Goal: Information Seeking & Learning: Understand process/instructions

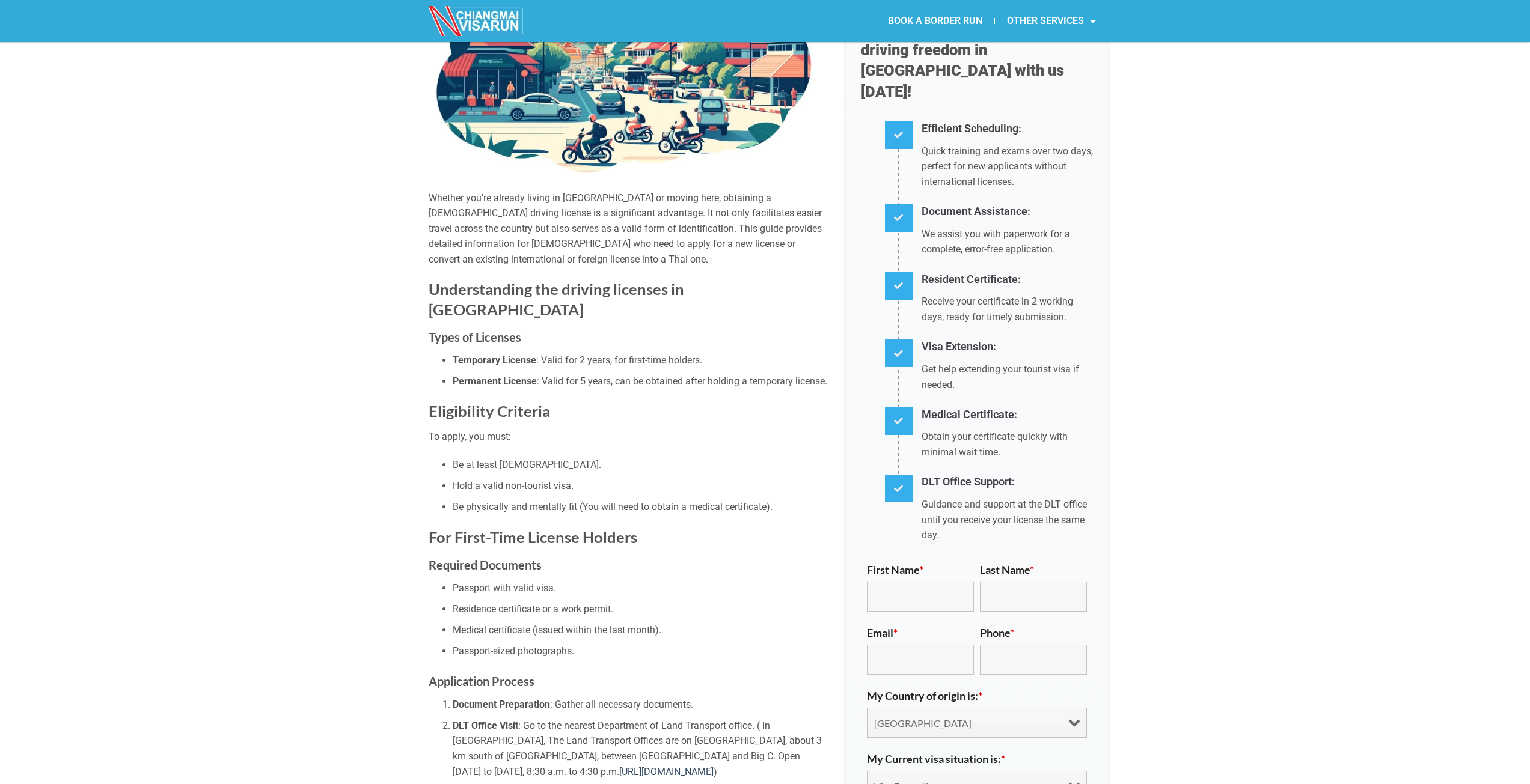
scroll to position [180, 0]
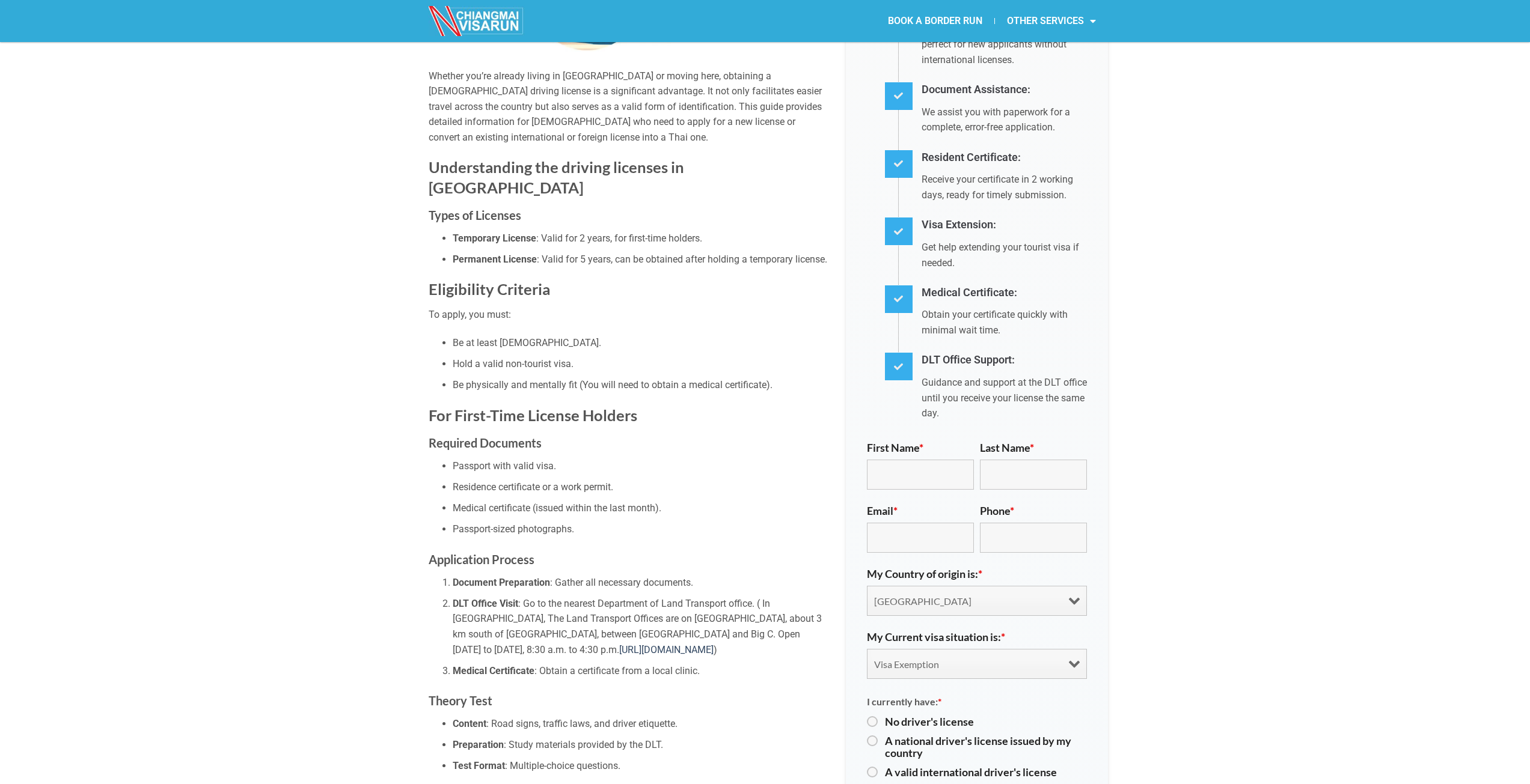
drag, startPoint x: 583, startPoint y: 344, endPoint x: 420, endPoint y: 346, distance: 163.0
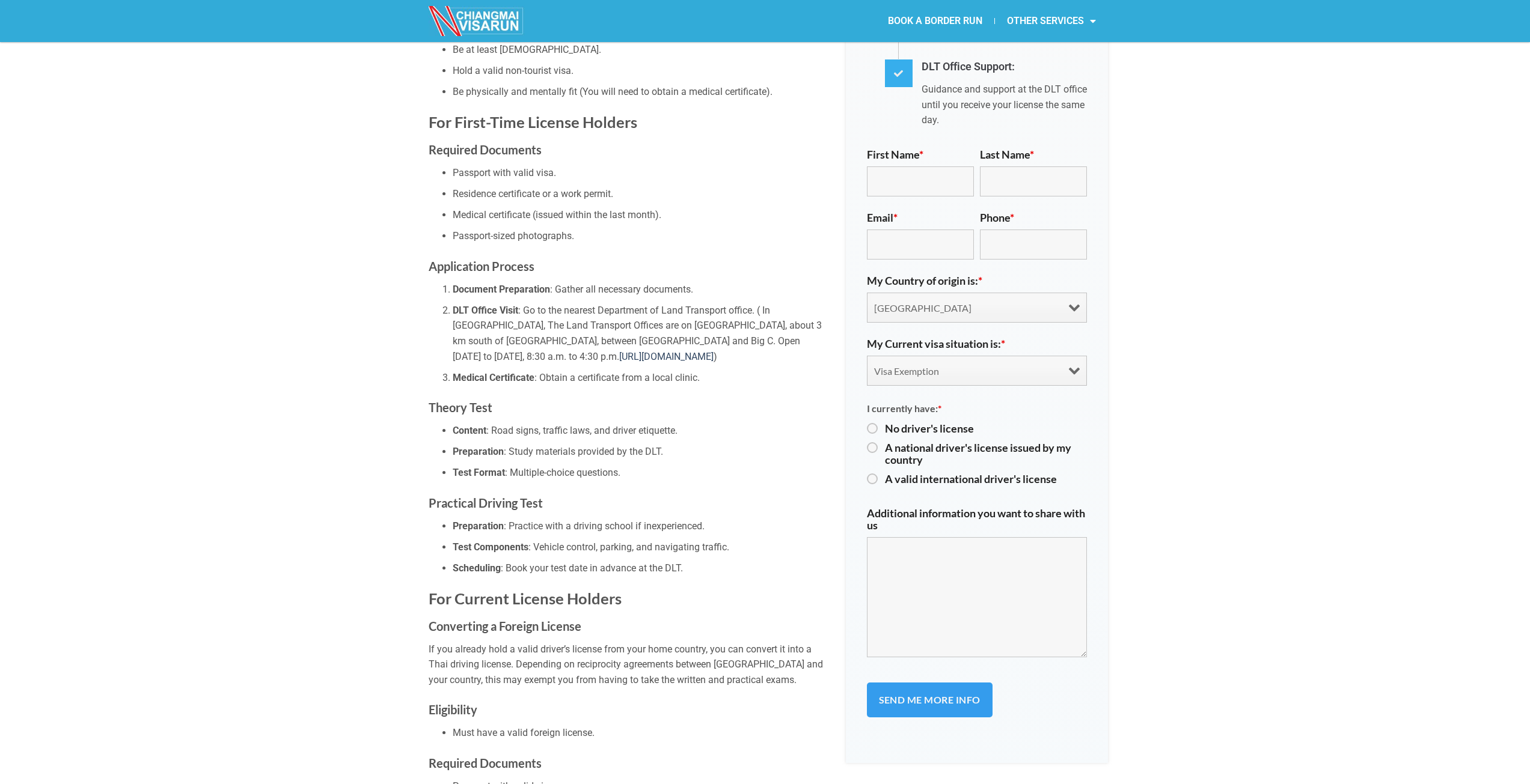
scroll to position [601, 0]
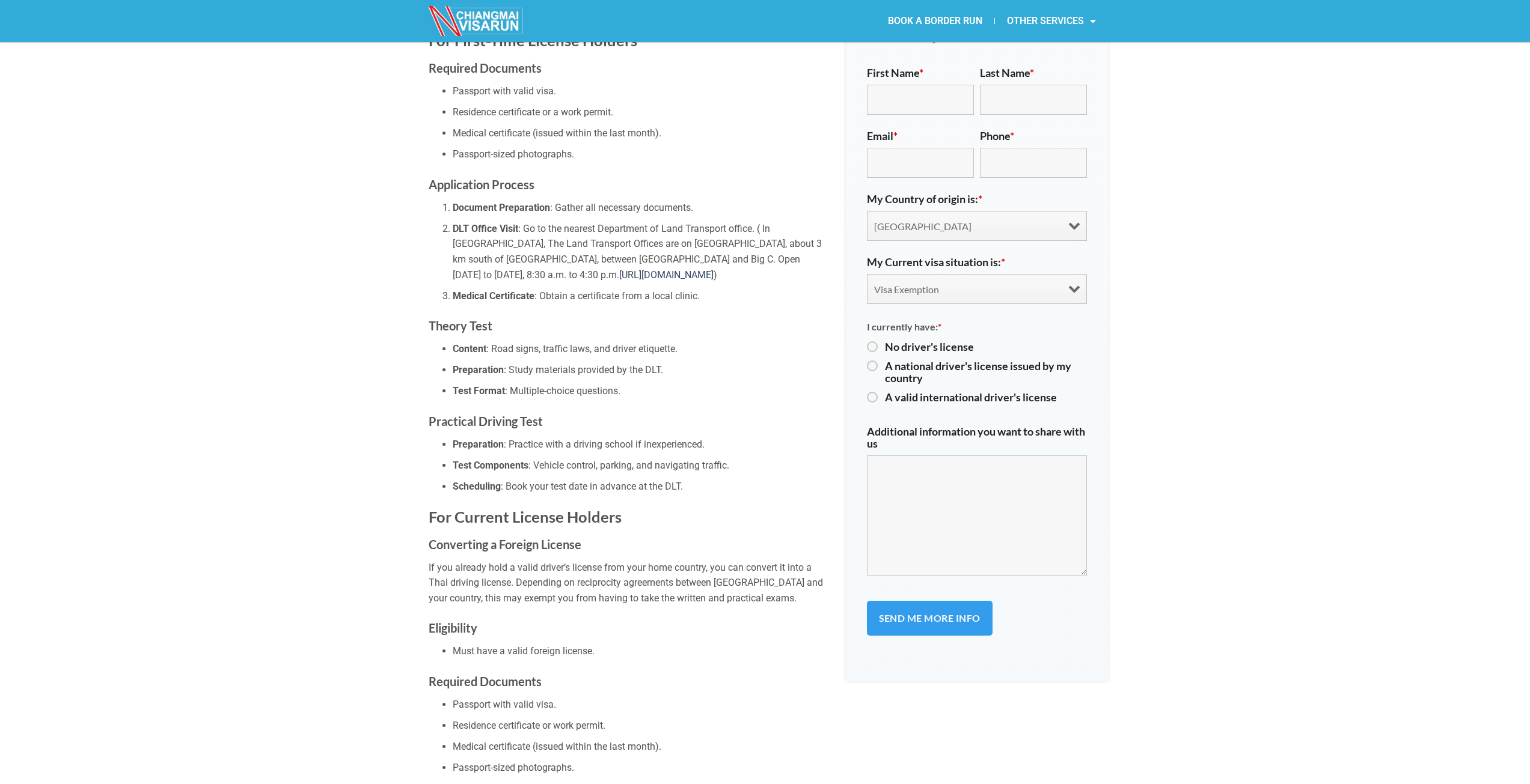
scroll to position [721, 0]
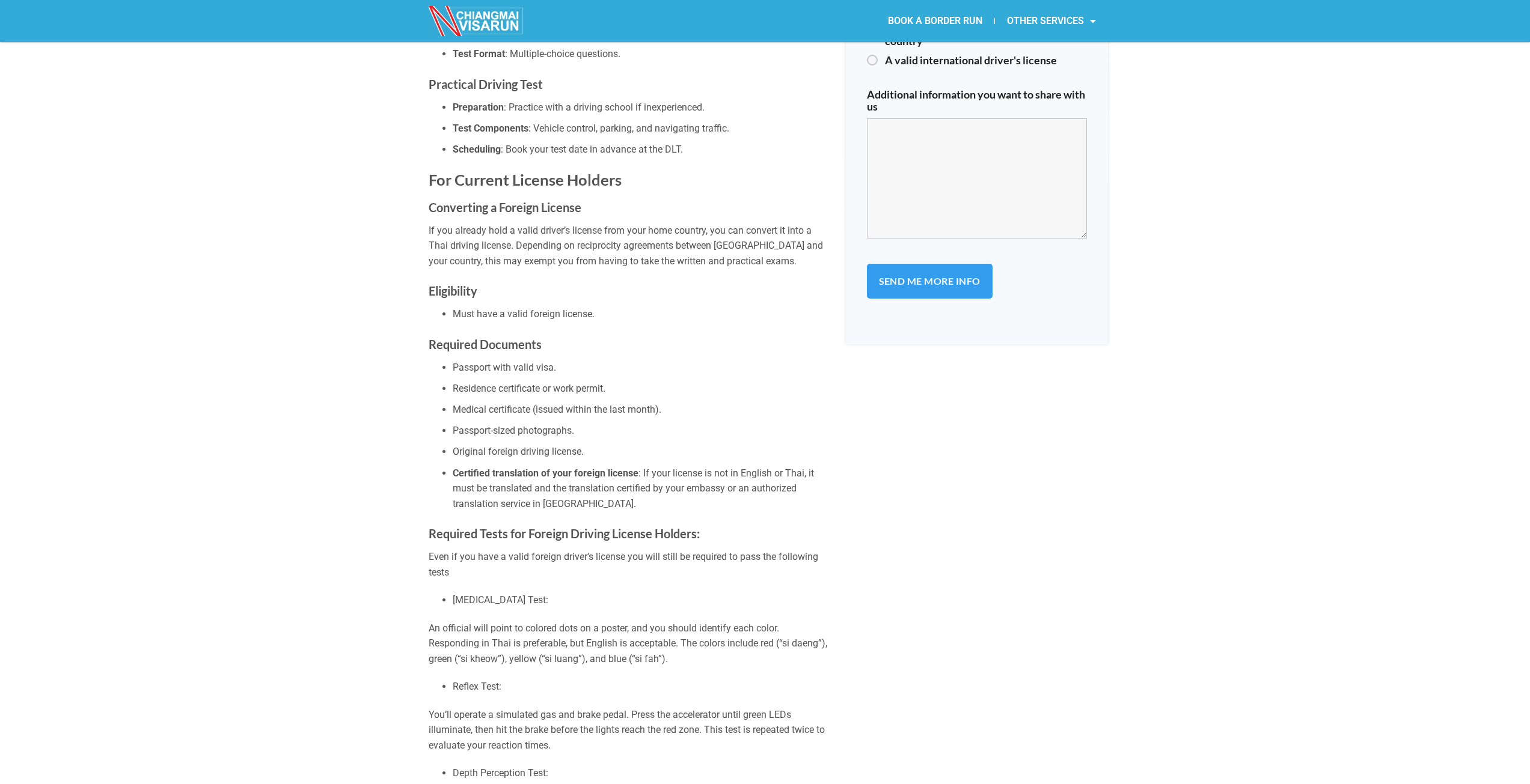
scroll to position [1021, 0]
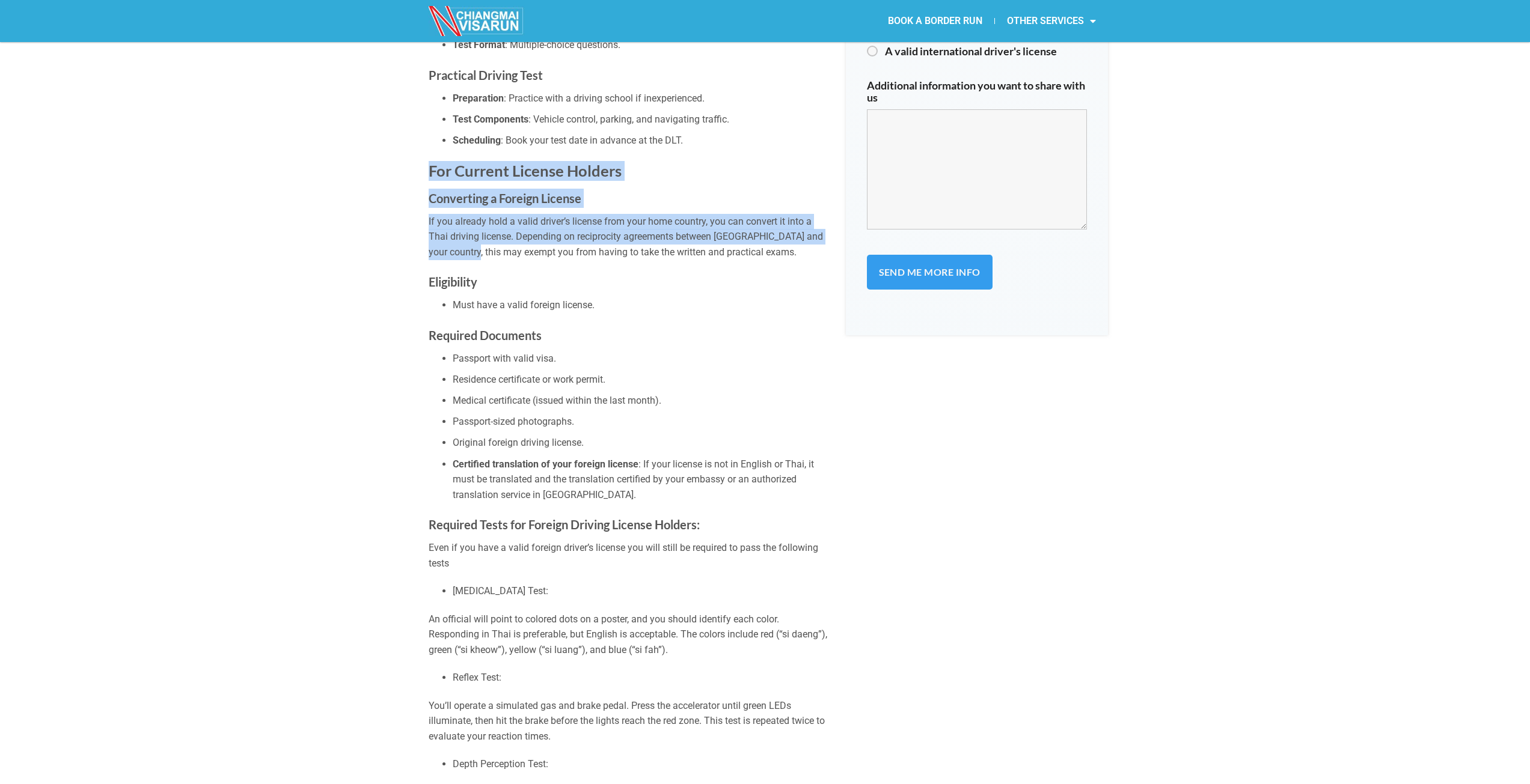
drag, startPoint x: 388, startPoint y: 145, endPoint x: 498, endPoint y: 231, distance: 139.6
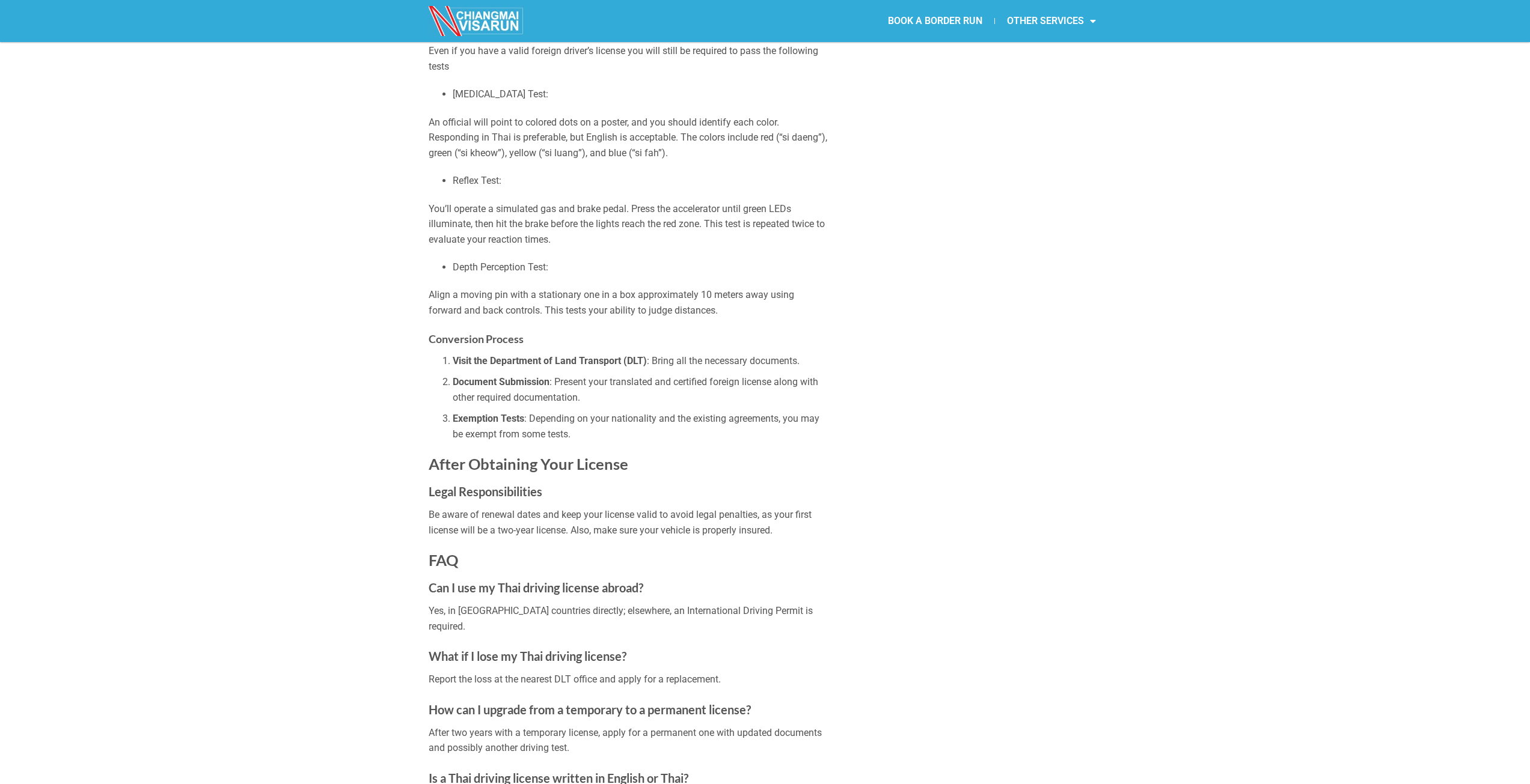
scroll to position [1682, 0]
